Goal: Task Accomplishment & Management: Complete application form

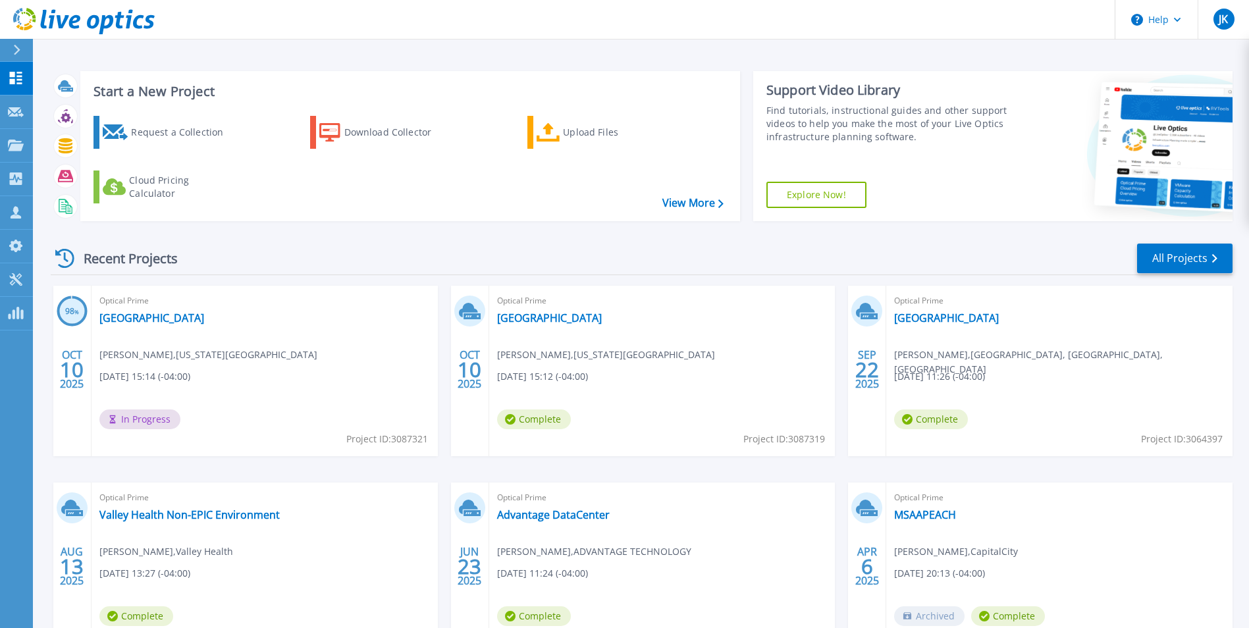
click at [259, 240] on div "Recent Projects All Projects 98 % [DATE] Optical Prime [GEOGRAPHIC_DATA][PERSON…" at bounding box center [642, 461] width 1182 height 458
click at [163, 136] on div "Request a Collection" at bounding box center [183, 132] width 105 height 26
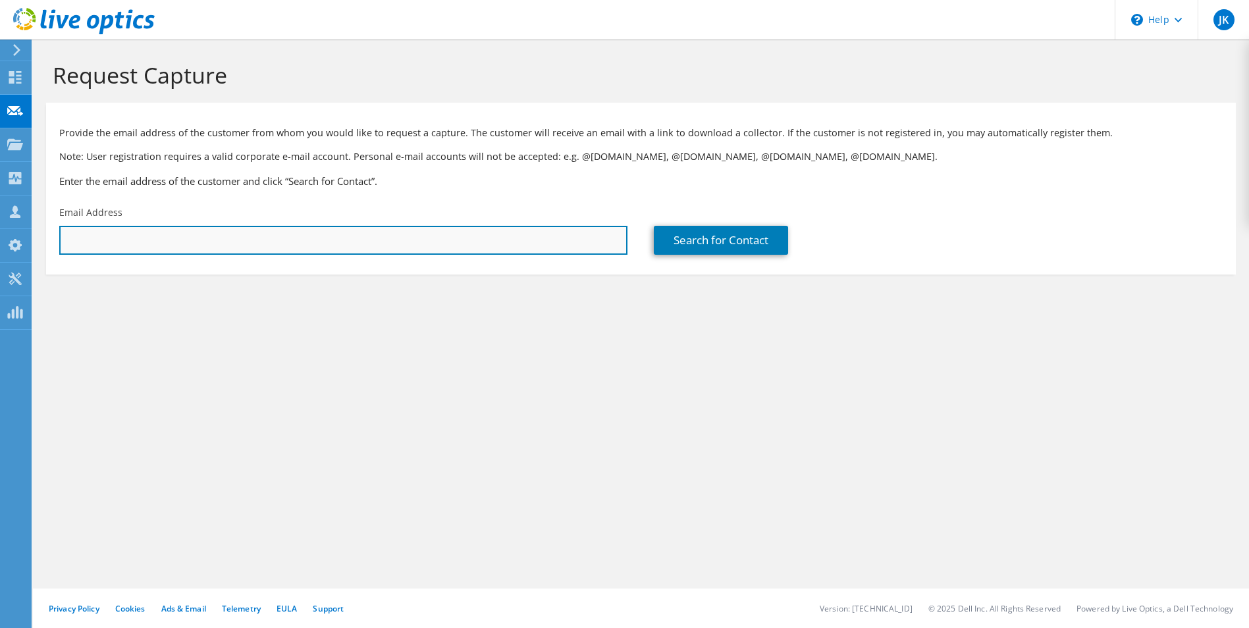
paste input "tpovroznik@morgantownwv.gov"
type input "tpovroznik@morgantownwv.gov"
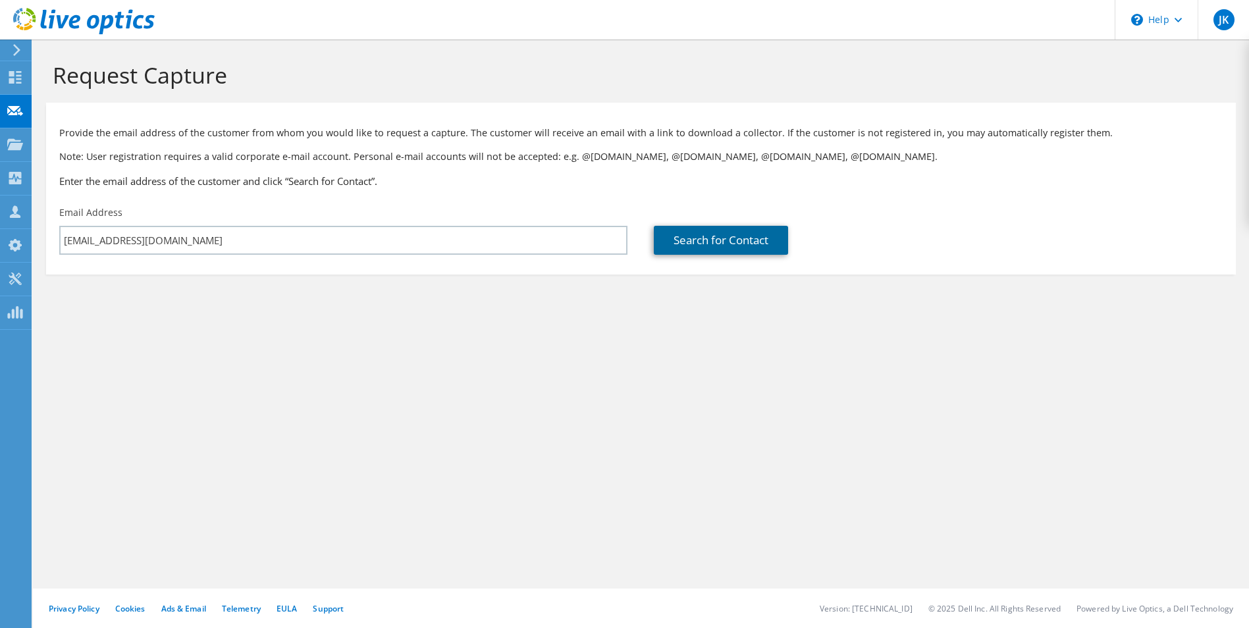
click at [715, 246] on link "Search for Contact" at bounding box center [721, 240] width 134 height 29
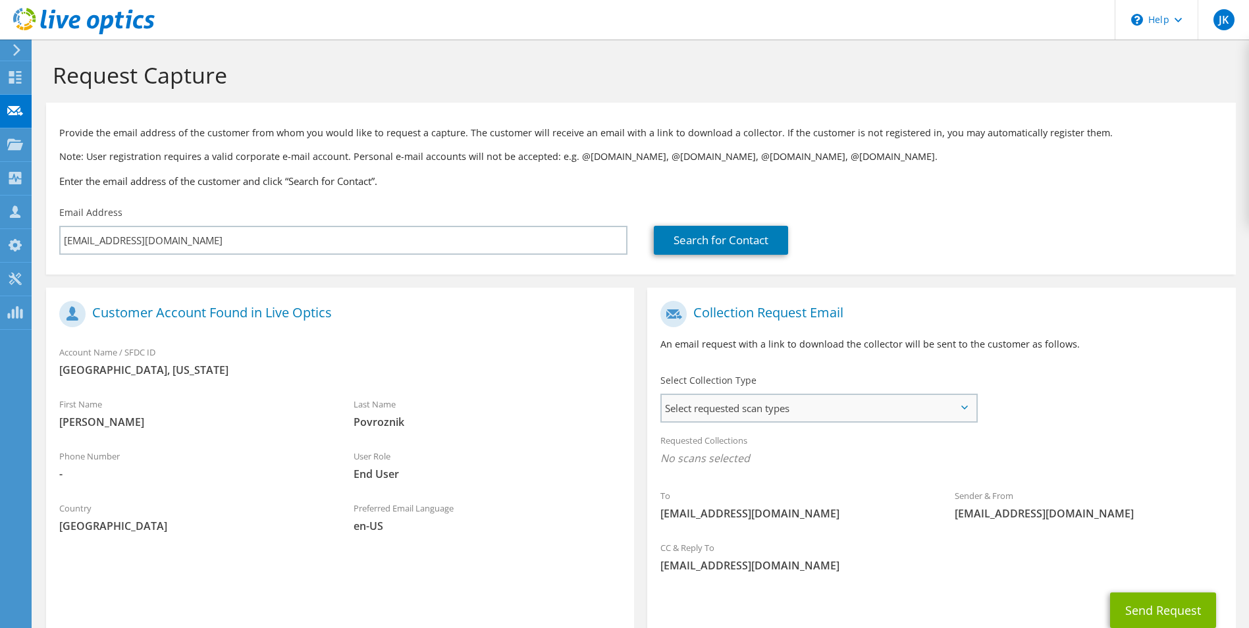
click at [871, 407] on span "Select requested scan types" at bounding box center [818, 408] width 313 height 26
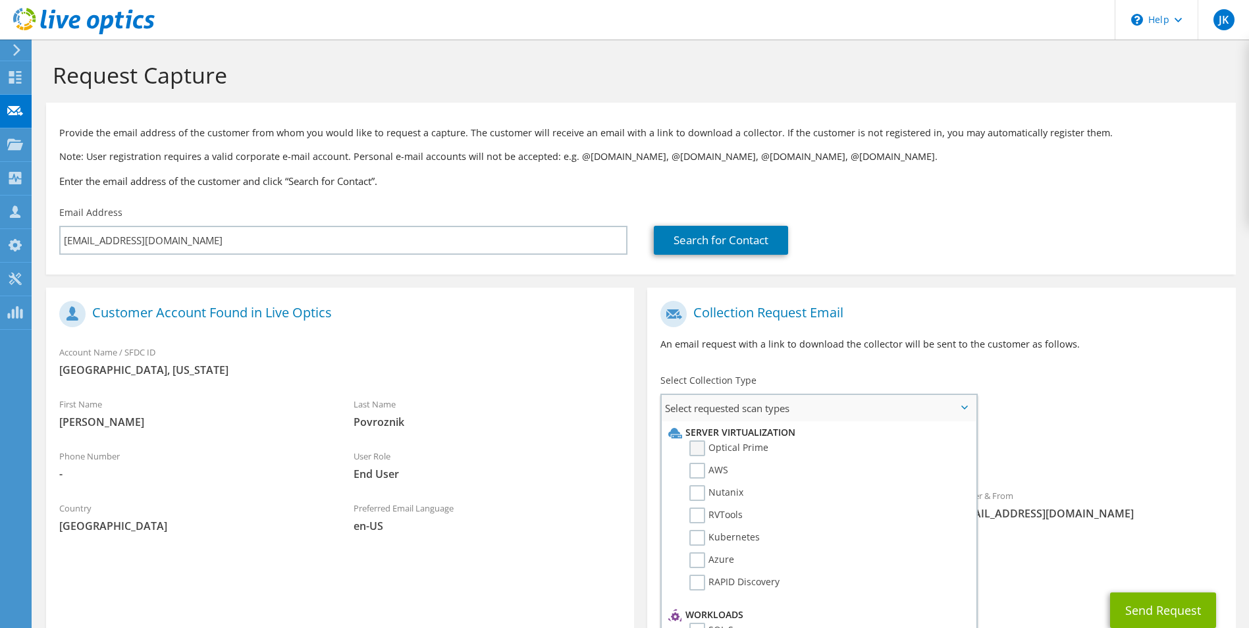
click at [728, 452] on label "Optical Prime" at bounding box center [728, 448] width 79 height 16
click at [0, 0] on input "Optical Prime" at bounding box center [0, 0] width 0 height 0
click at [1152, 398] on div "To tpovroznik@morgantownwv.gov Sender & From liveoptics@liveoptics.com" at bounding box center [941, 416] width 588 height 244
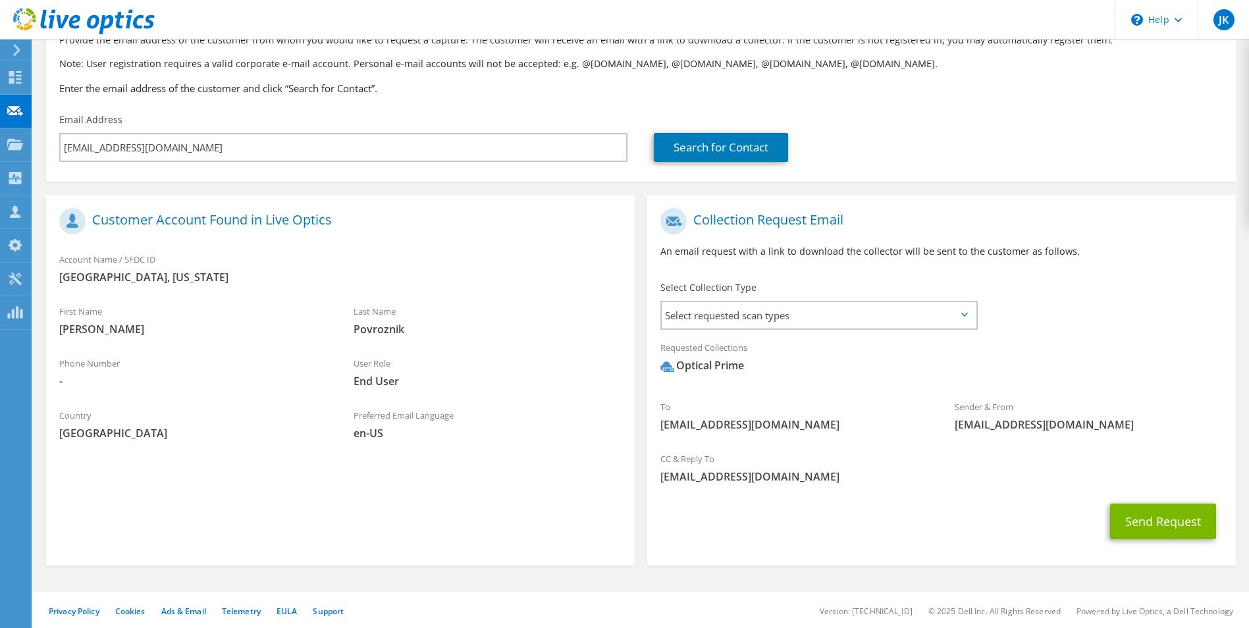
scroll to position [96, 0]
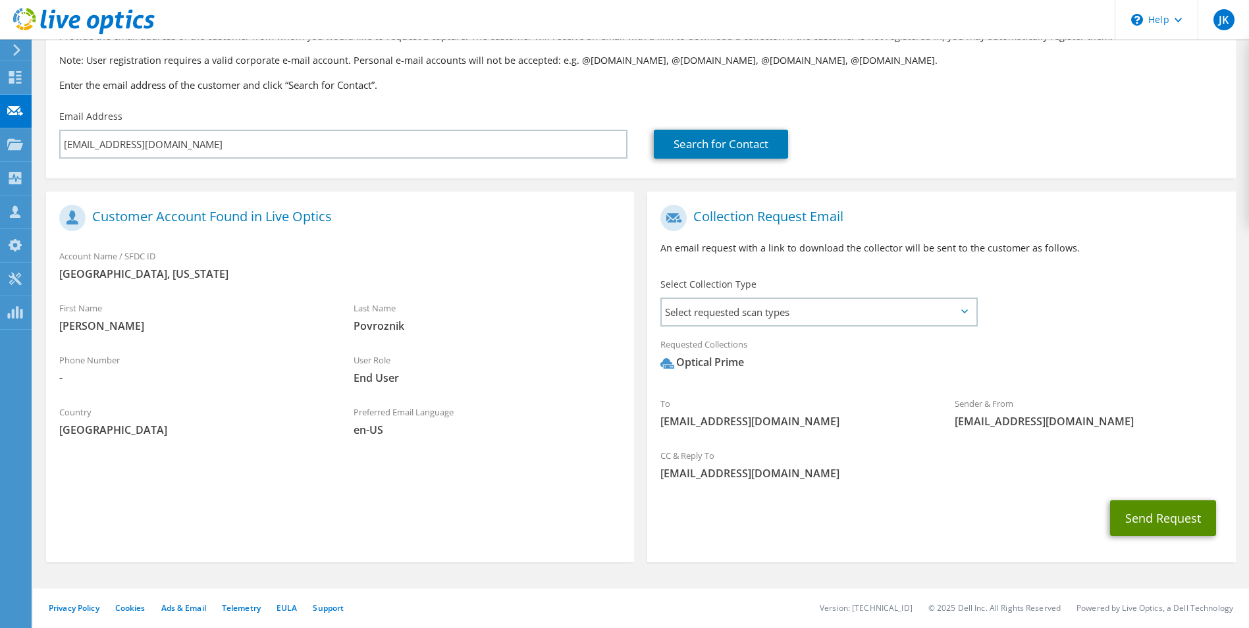
click at [1143, 520] on button "Send Request" at bounding box center [1163, 518] width 106 height 36
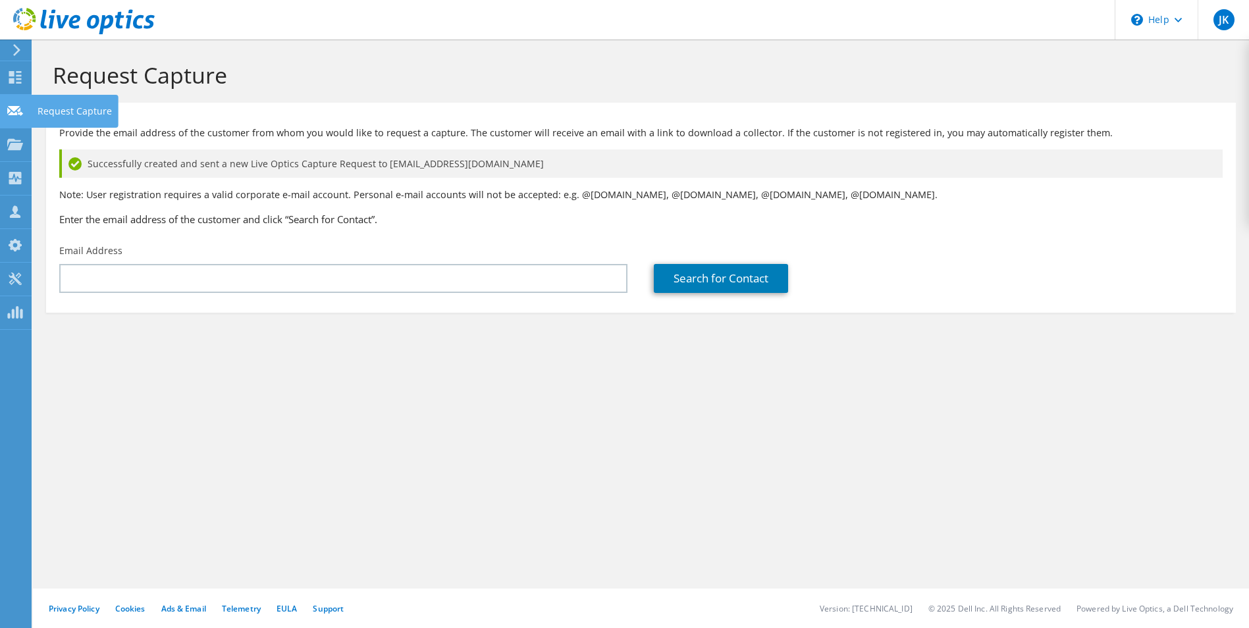
click at [11, 105] on icon at bounding box center [15, 111] width 16 height 13
click at [13, 76] on use at bounding box center [15, 77] width 13 height 13
